Goal: Answer question/provide support

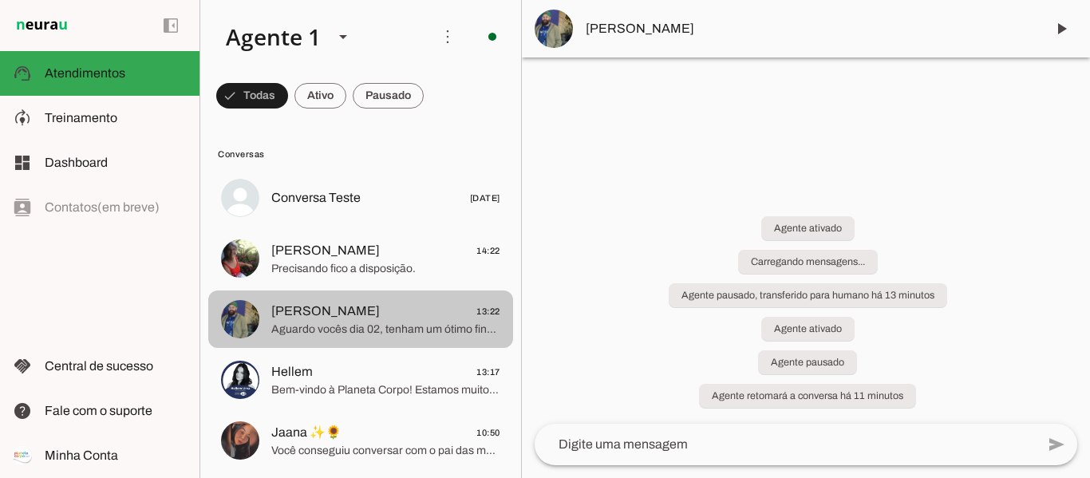
click at [432, 322] on span "Aguardo vocês dia 02, tenham um ótimo final de semana." at bounding box center [385, 330] width 229 height 16
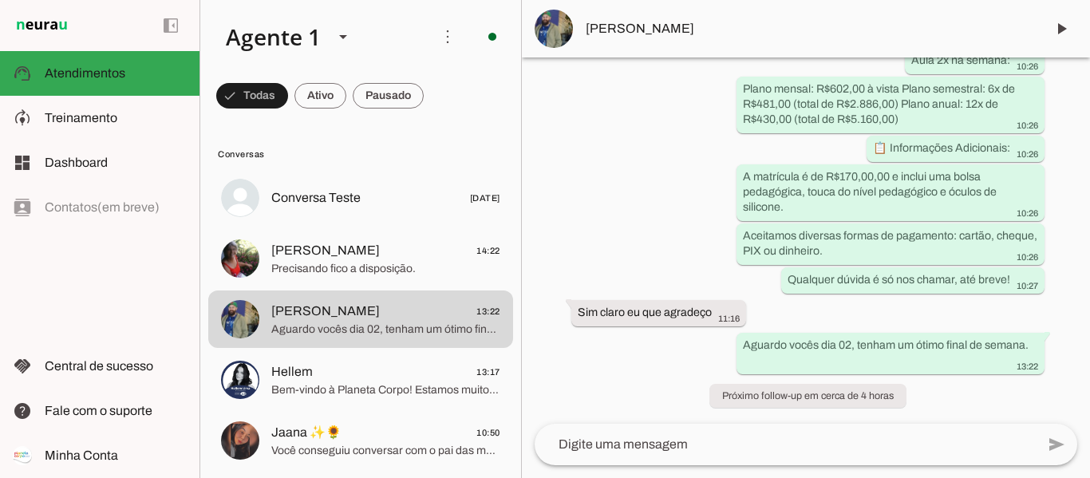
scroll to position [2960, 0]
